Goal: Task Accomplishment & Management: Use online tool/utility

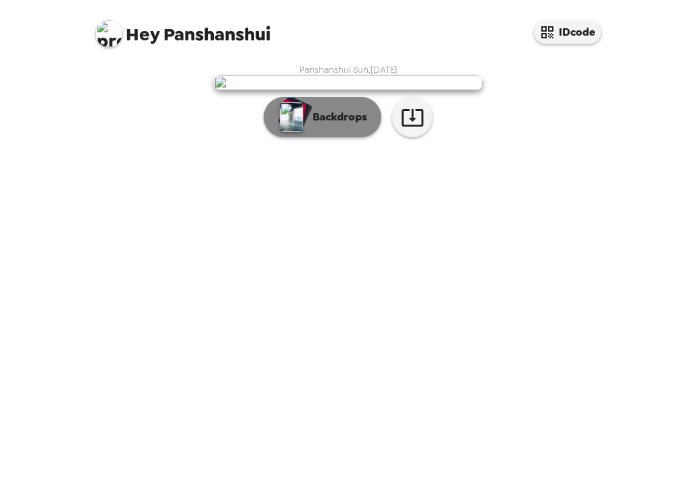
click at [307, 137] on button "Backdrops" at bounding box center [323, 117] width 118 height 40
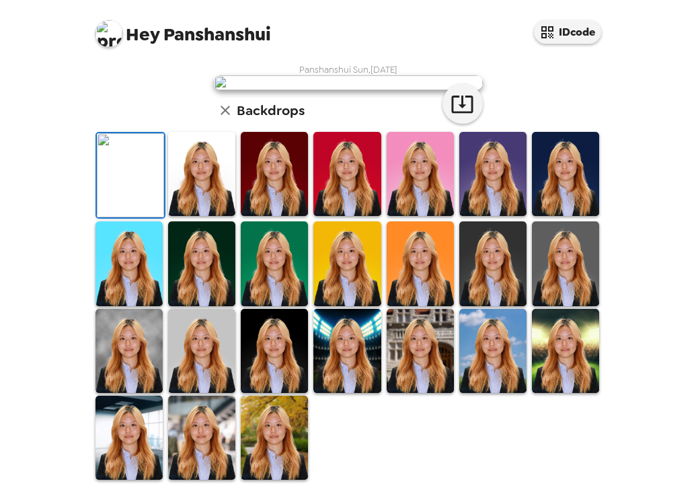
scroll to position [72, 0]
click at [211, 216] on img at bounding box center [201, 174] width 67 height 84
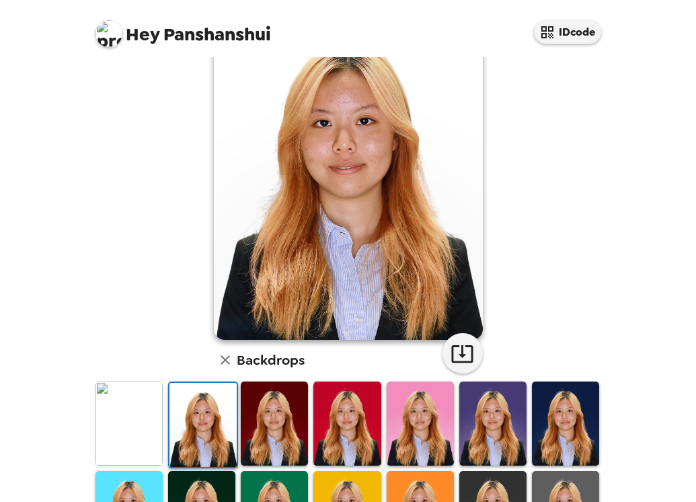
click at [260, 414] on img at bounding box center [274, 423] width 67 height 84
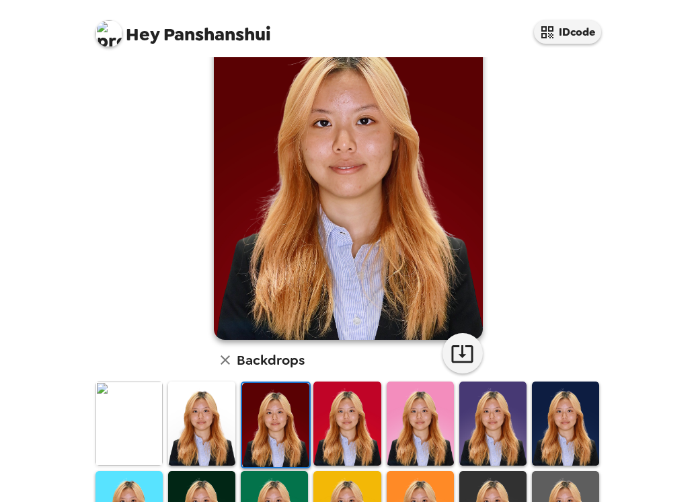
click at [355, 414] on img at bounding box center [347, 423] width 67 height 84
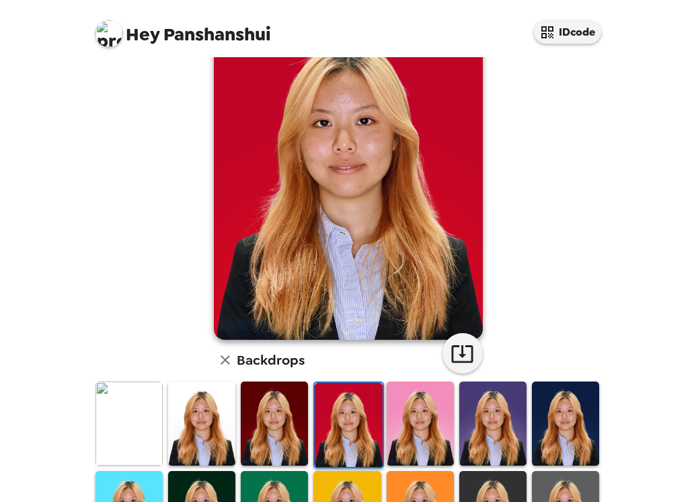
click at [301, 420] on img at bounding box center [274, 423] width 67 height 84
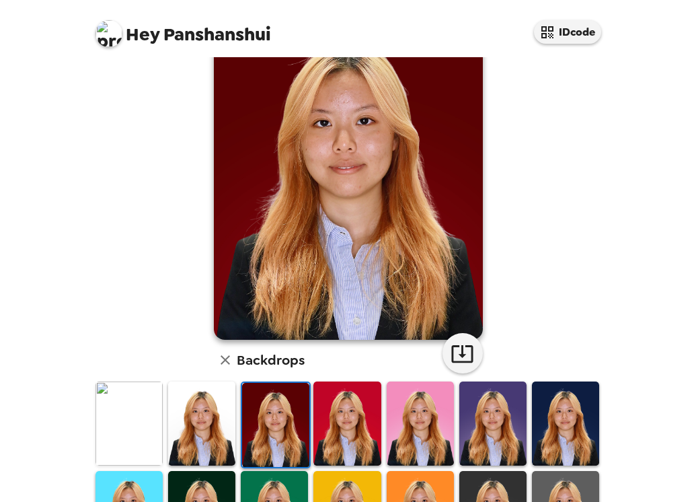
click at [206, 406] on img at bounding box center [201, 423] width 67 height 84
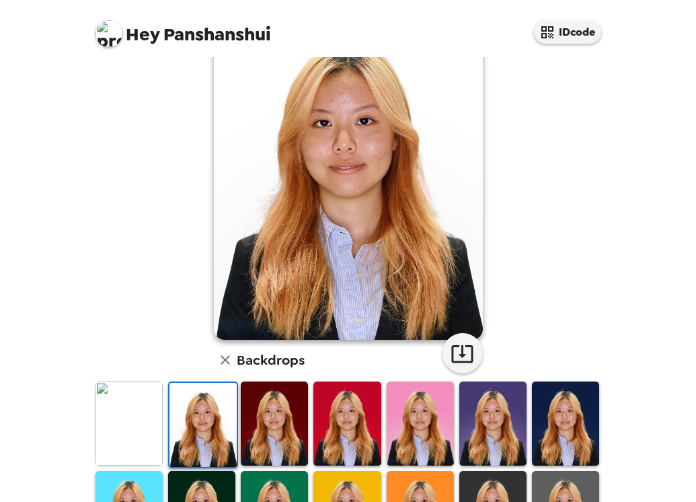
click at [151, 408] on img at bounding box center [129, 423] width 67 height 84
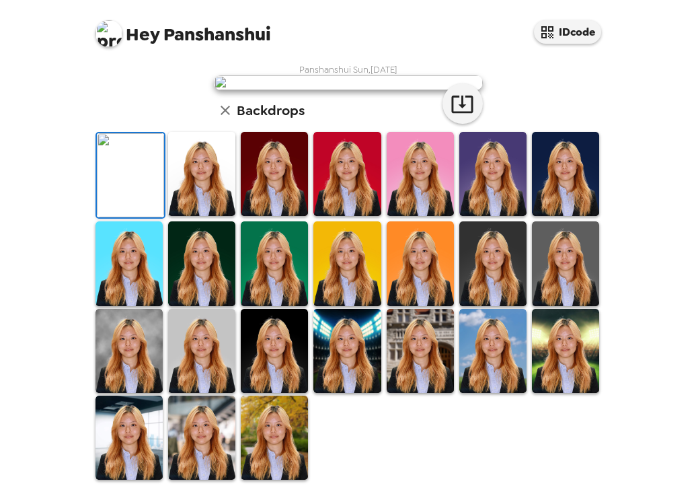
scroll to position [305, 0]
click at [358, 356] on img at bounding box center [347, 351] width 67 height 84
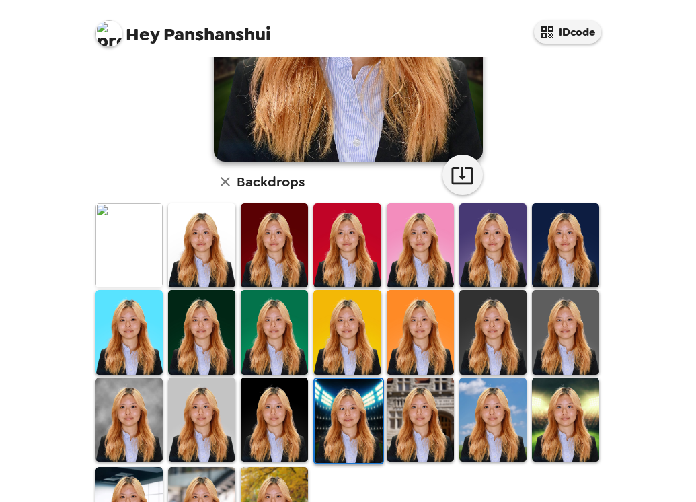
scroll to position [273, 0]
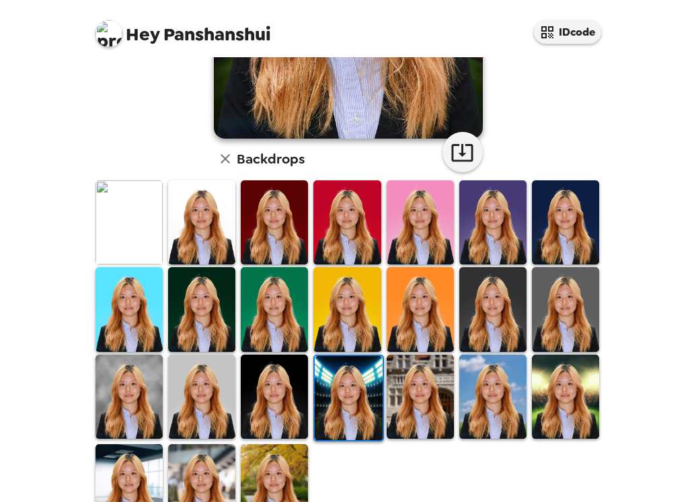
click at [550, 375] on img at bounding box center [565, 397] width 67 height 84
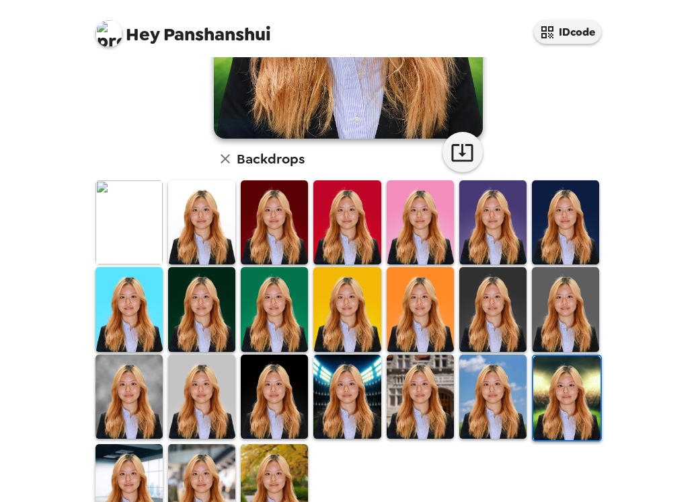
click at [491, 391] on img at bounding box center [492, 397] width 67 height 84
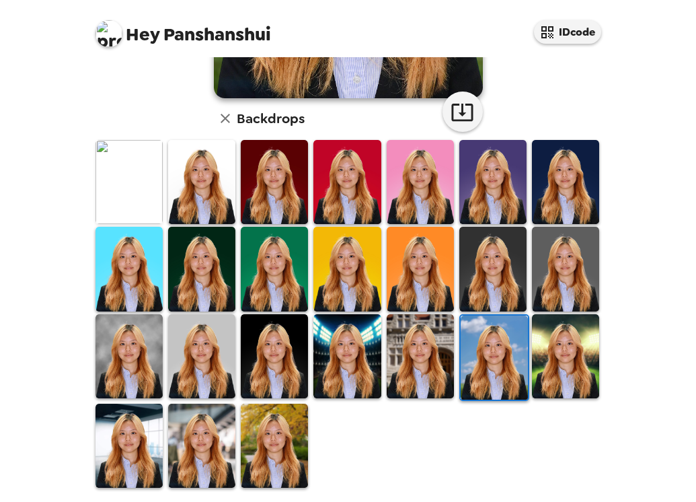
scroll to position [322, 0]
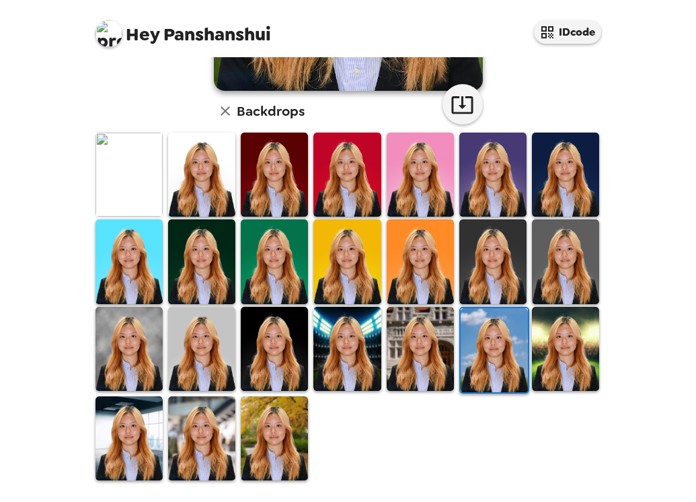
click at [540, 310] on img at bounding box center [565, 349] width 67 height 84
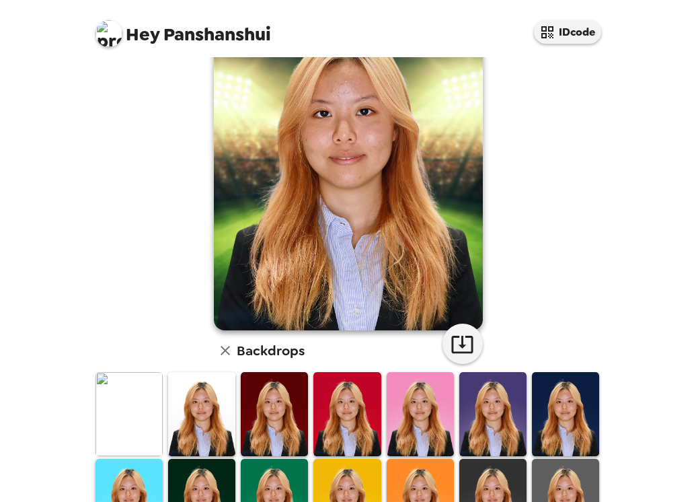
scroll to position [82, 0]
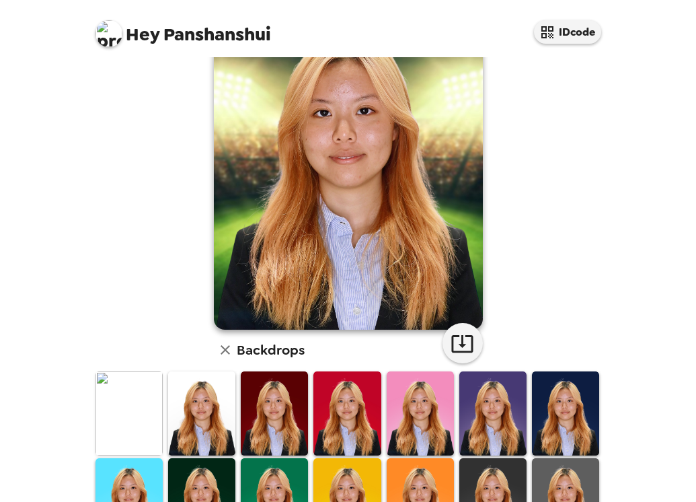
click at [111, 410] on img at bounding box center [129, 413] width 67 height 84
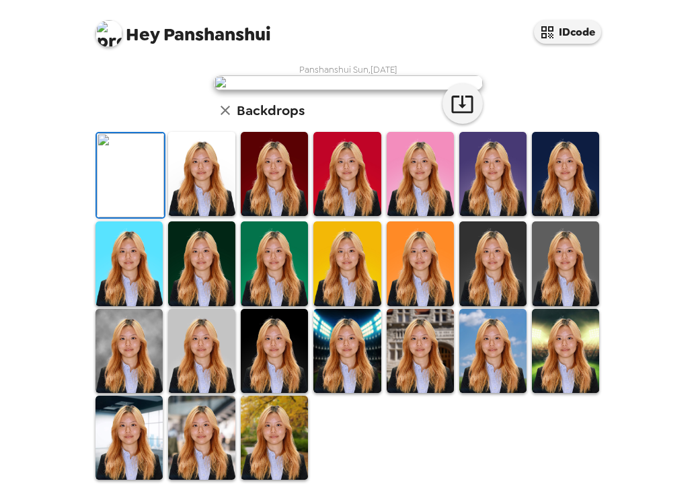
scroll to position [73, 0]
click at [187, 216] on img at bounding box center [201, 174] width 67 height 84
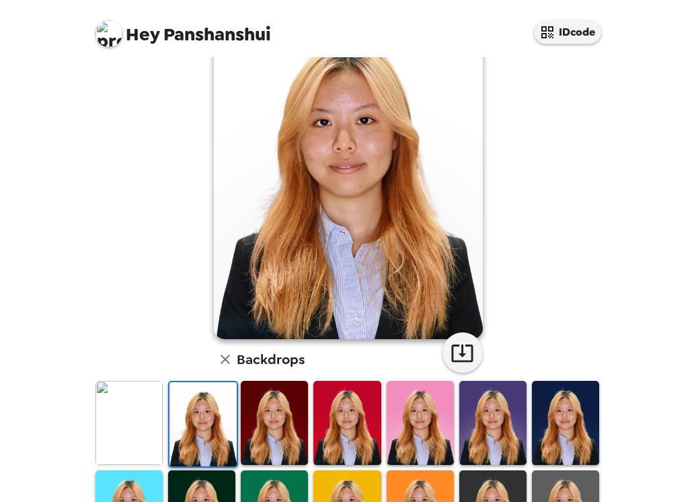
click at [262, 404] on img at bounding box center [274, 423] width 67 height 84
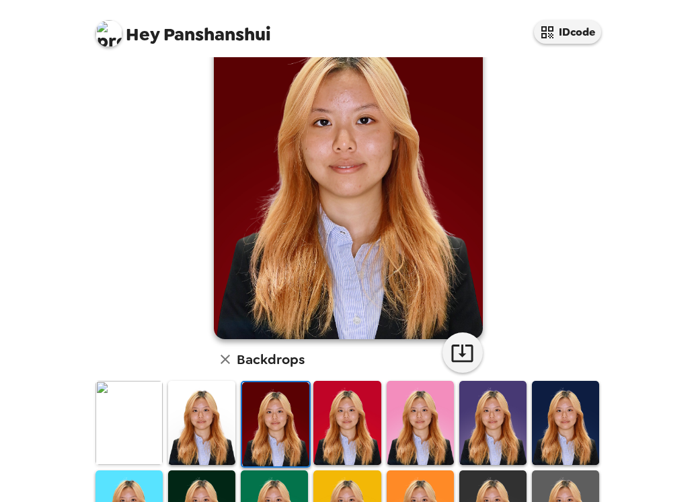
scroll to position [32, 0]
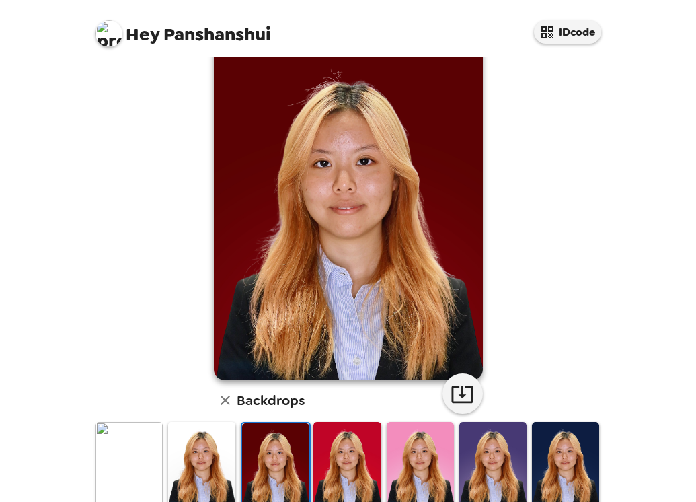
click at [194, 435] on img at bounding box center [201, 464] width 67 height 84
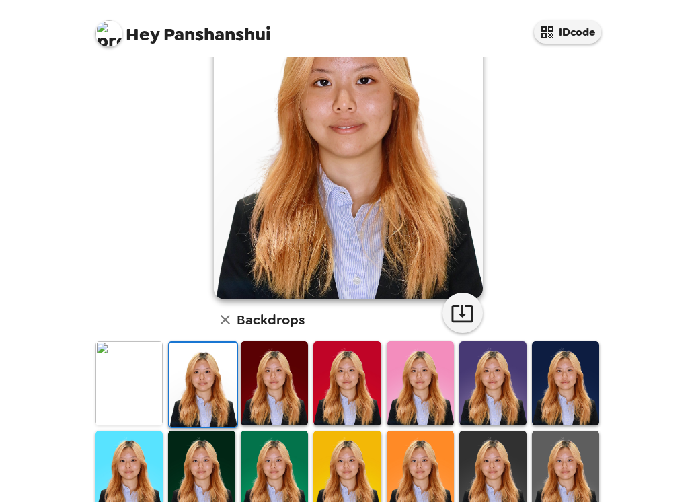
scroll to position [123, 0]
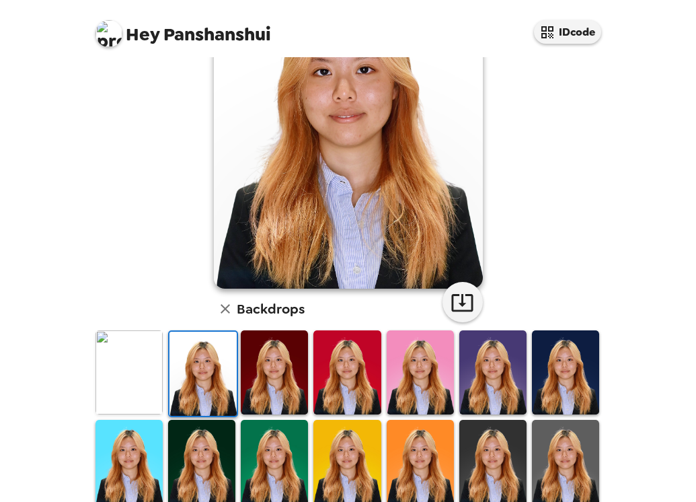
click at [535, 354] on img at bounding box center [565, 372] width 67 height 84
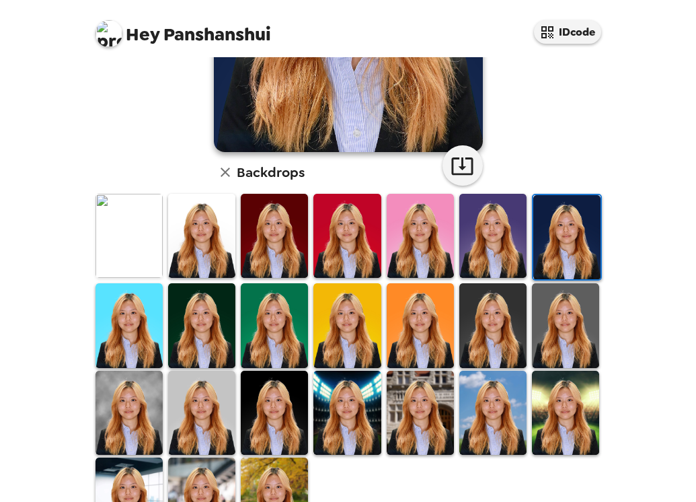
scroll to position [263, 0]
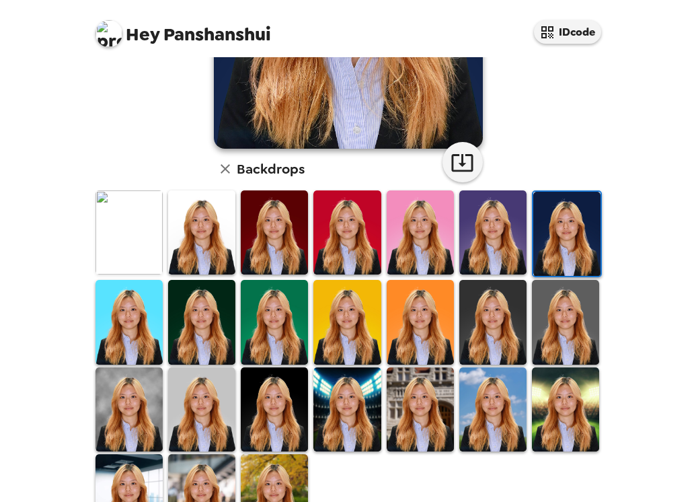
click at [127, 390] on img at bounding box center [129, 409] width 67 height 84
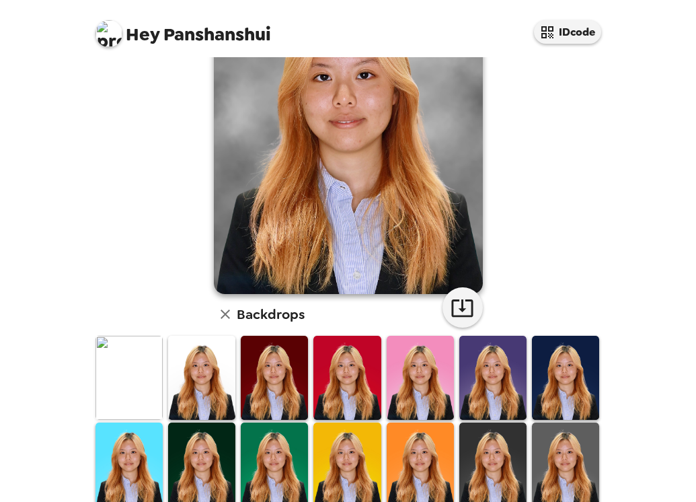
scroll to position [322, 0]
